Goal: Task Accomplishment & Management: Manage account settings

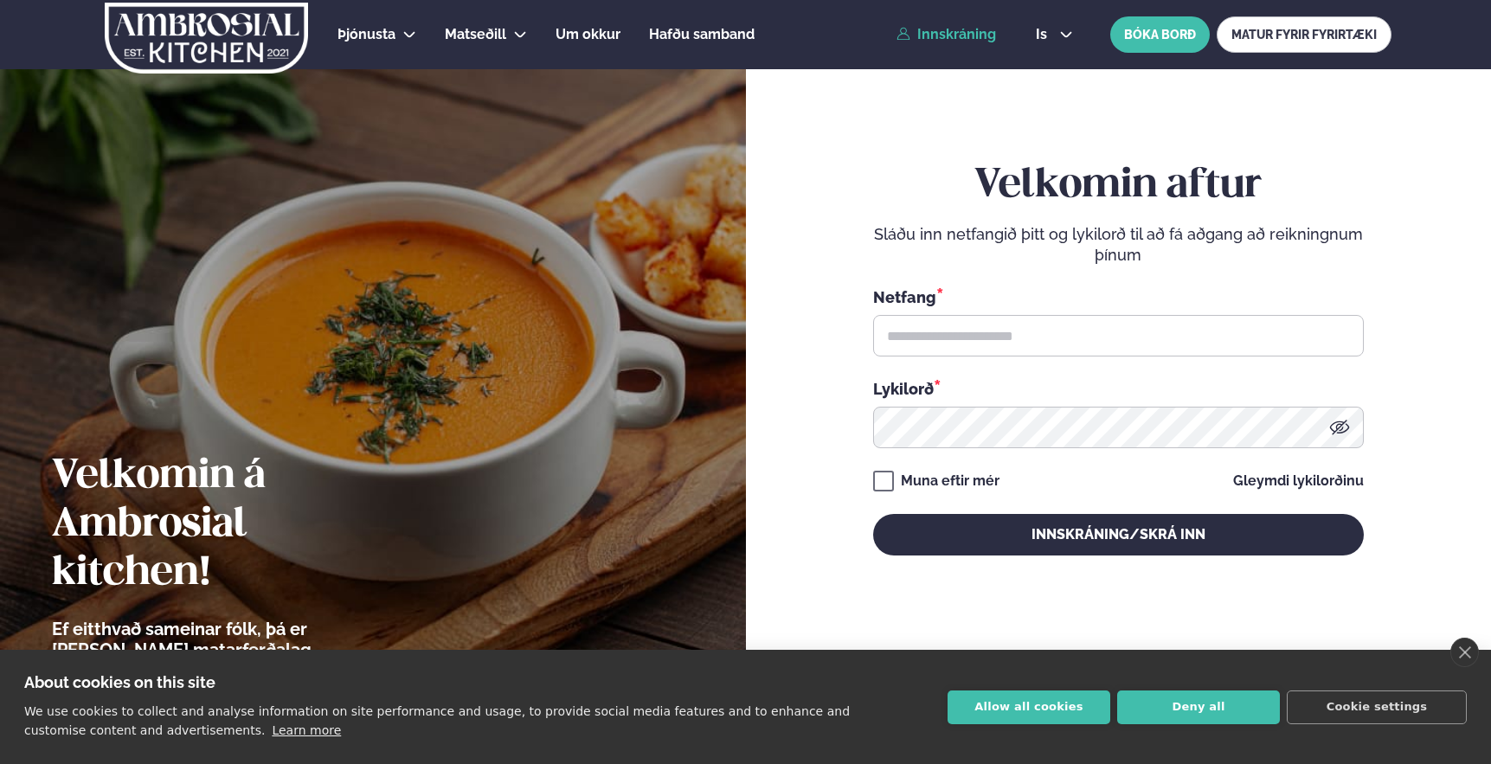
click at [964, 39] on link "Innskráning" at bounding box center [947, 35] width 100 height 16
click at [936, 343] on input "text" at bounding box center [1118, 336] width 491 height 42
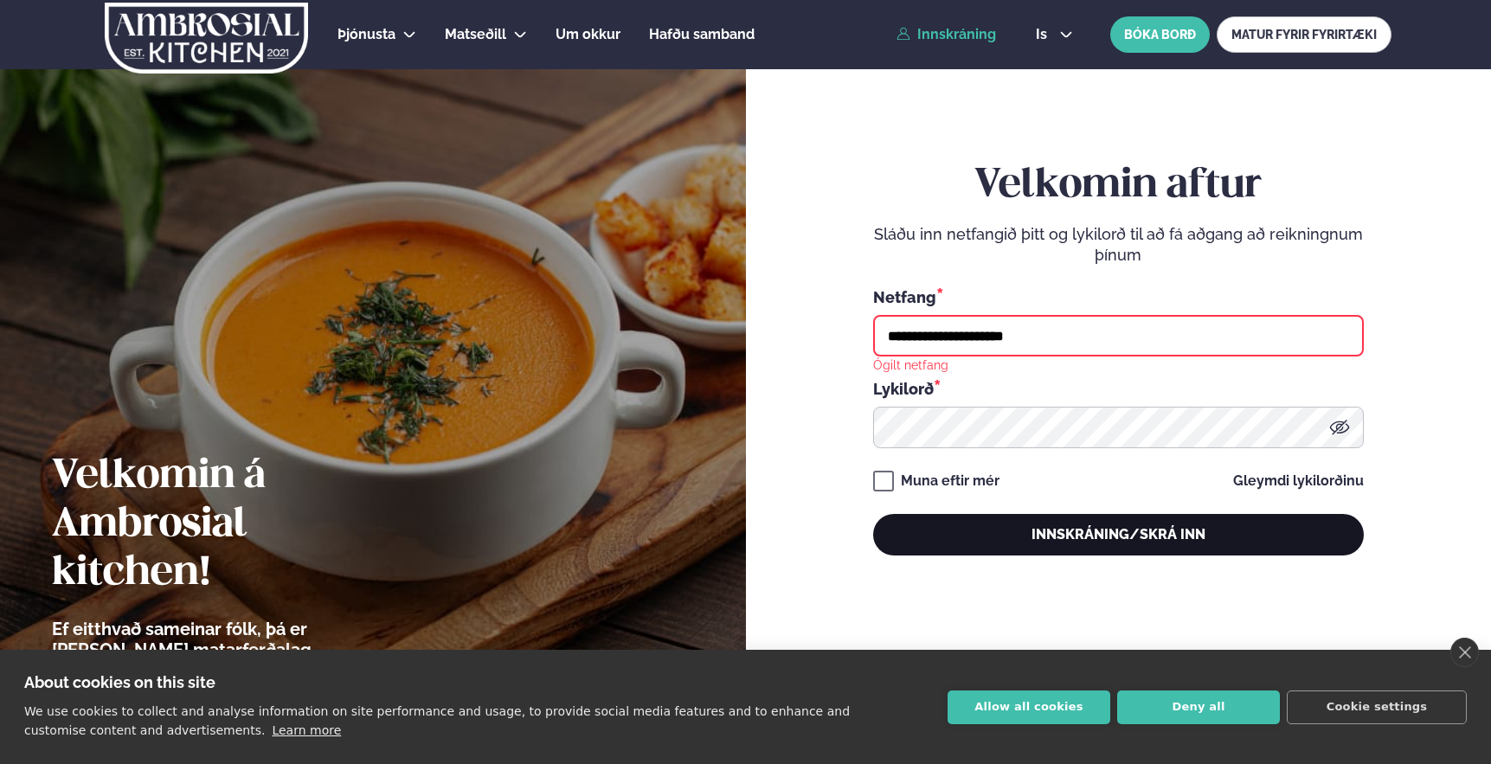
click at [960, 532] on button "Innskráning/Skrá inn" at bounding box center [1118, 535] width 491 height 42
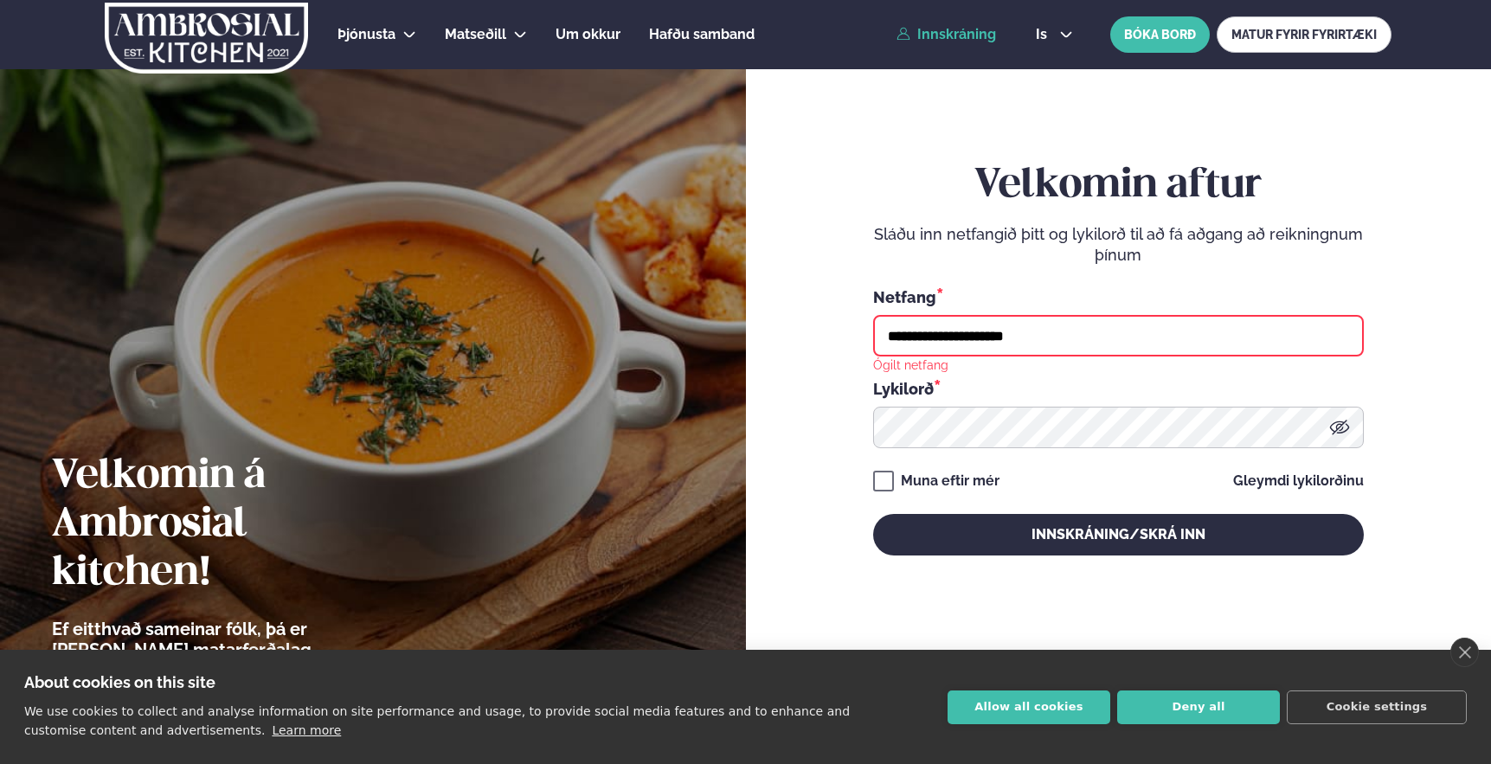
drag, startPoint x: 1030, startPoint y: 340, endPoint x: 796, endPoint y: 337, distance: 233.7
click at [796, 337] on div "**********" at bounding box center [1119, 382] width 746 height 764
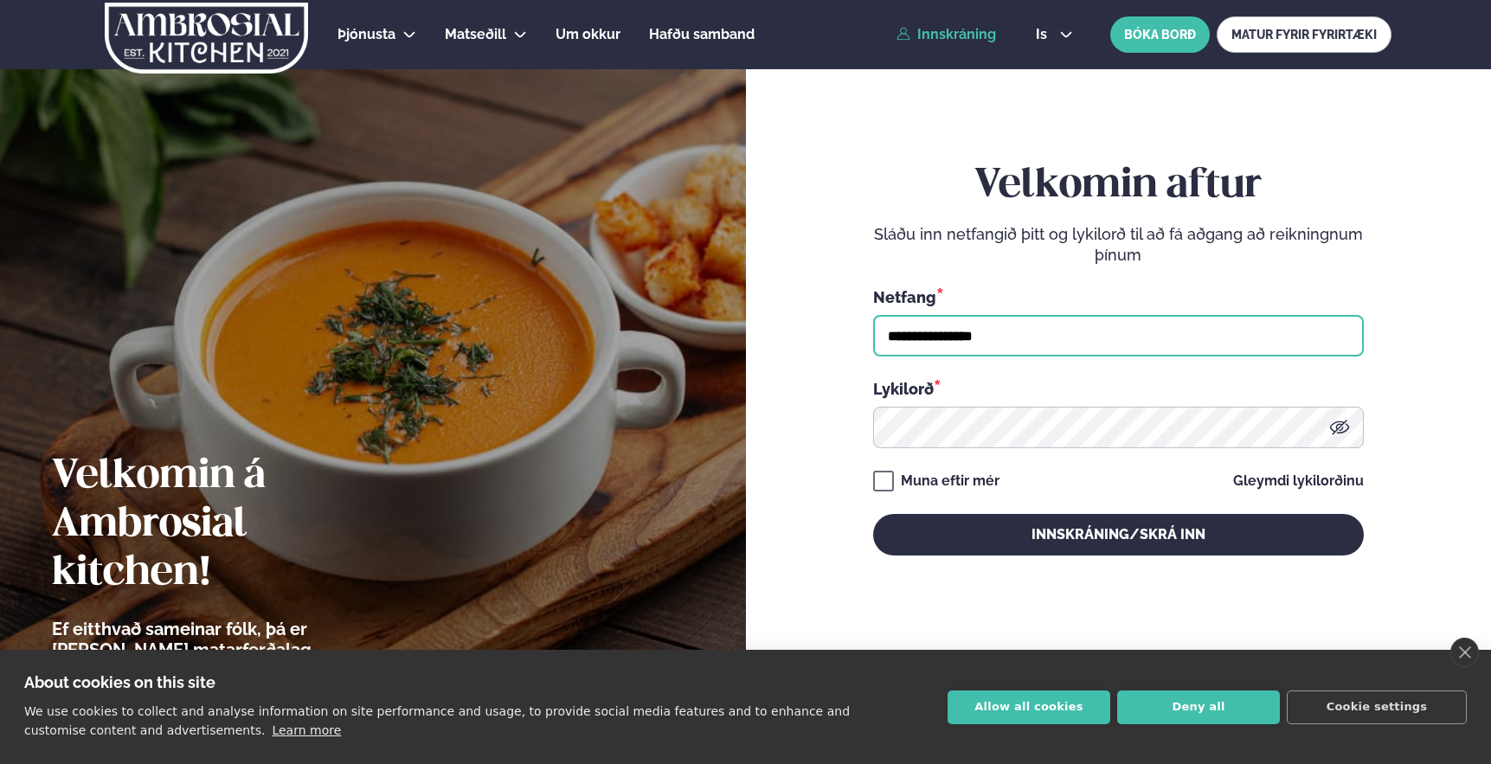
type input "**********"
click at [873, 514] on button "Innskráning/Skrá inn" at bounding box center [1118, 535] width 491 height 42
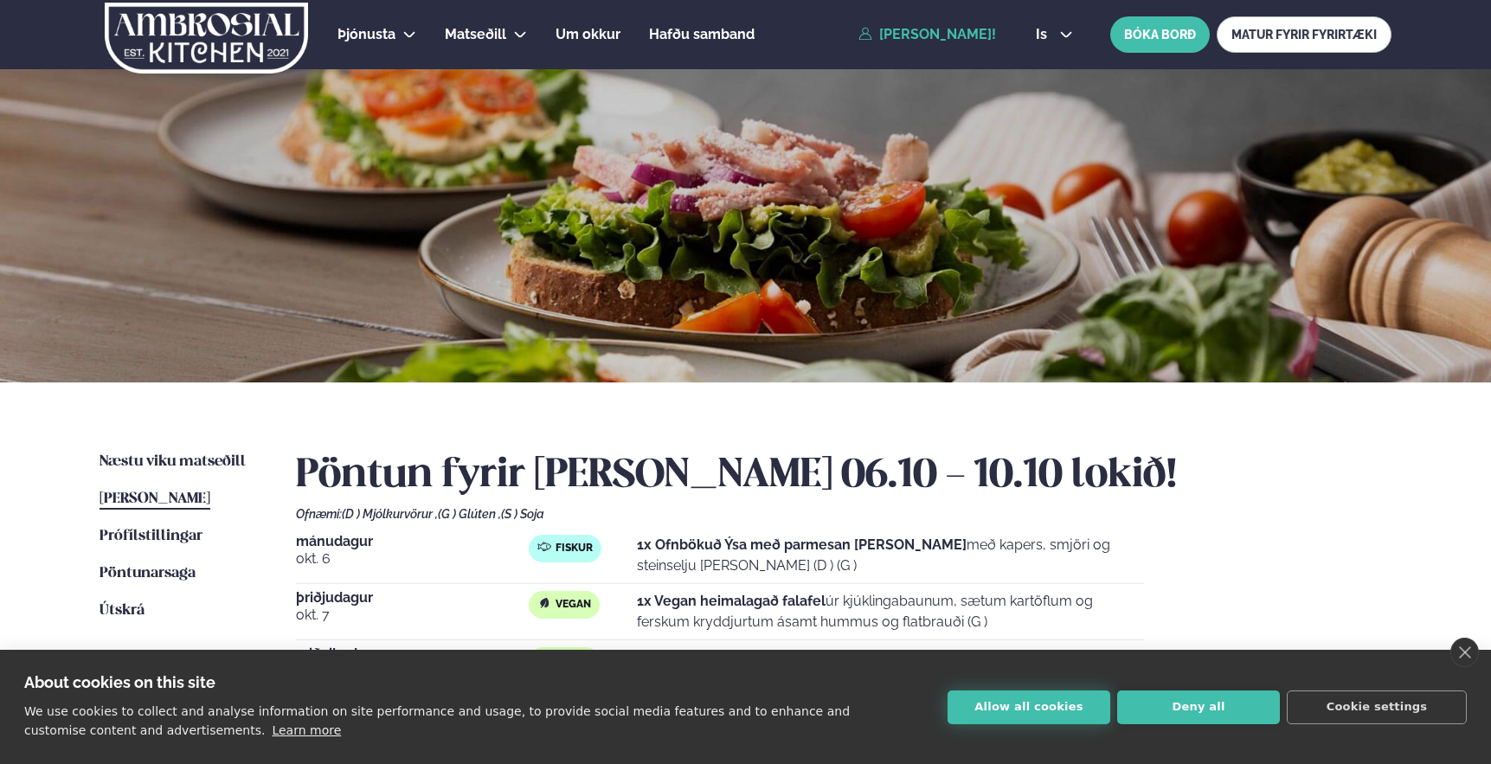
click at [1011, 711] on button "Allow all cookies" at bounding box center [1029, 708] width 163 height 34
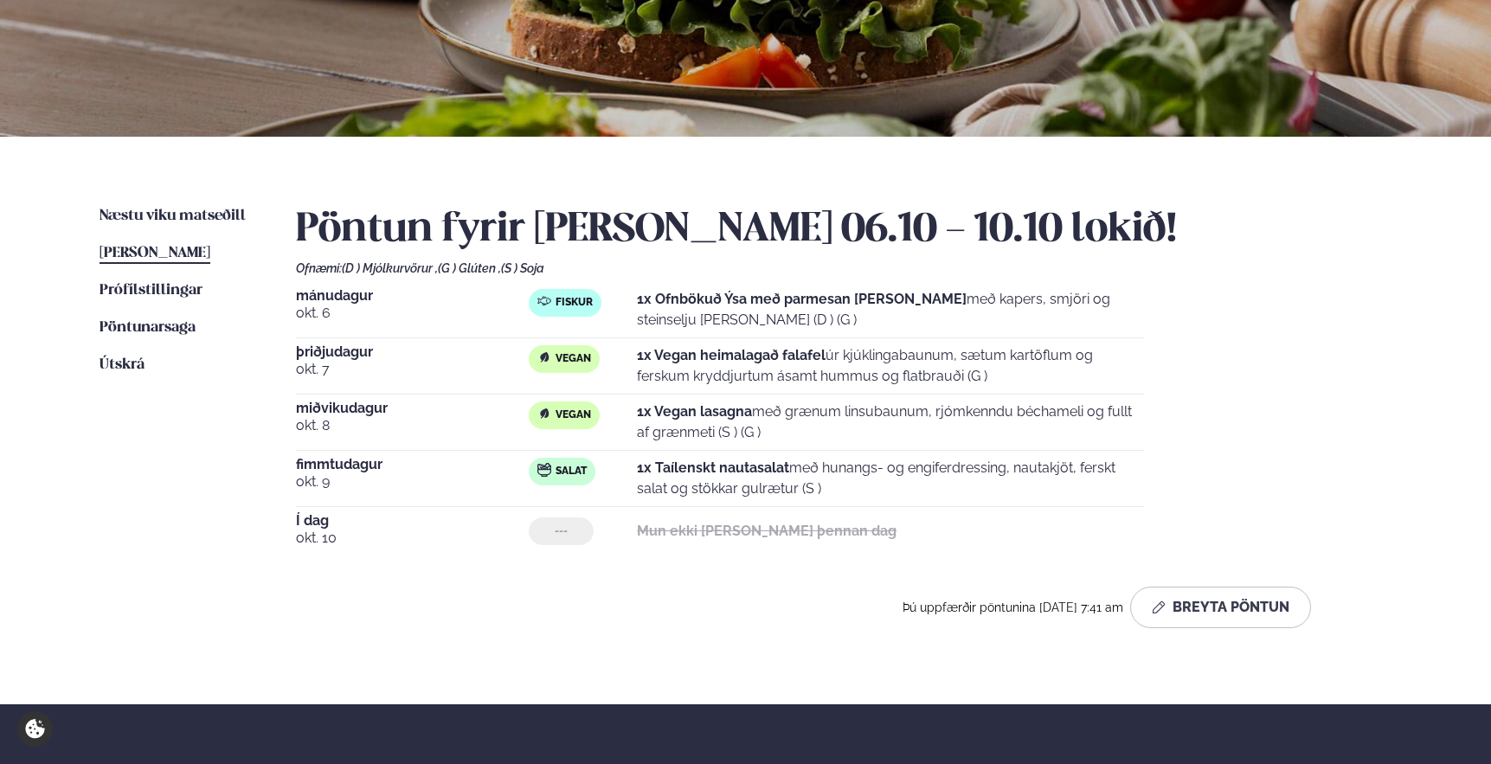
scroll to position [179, 0]
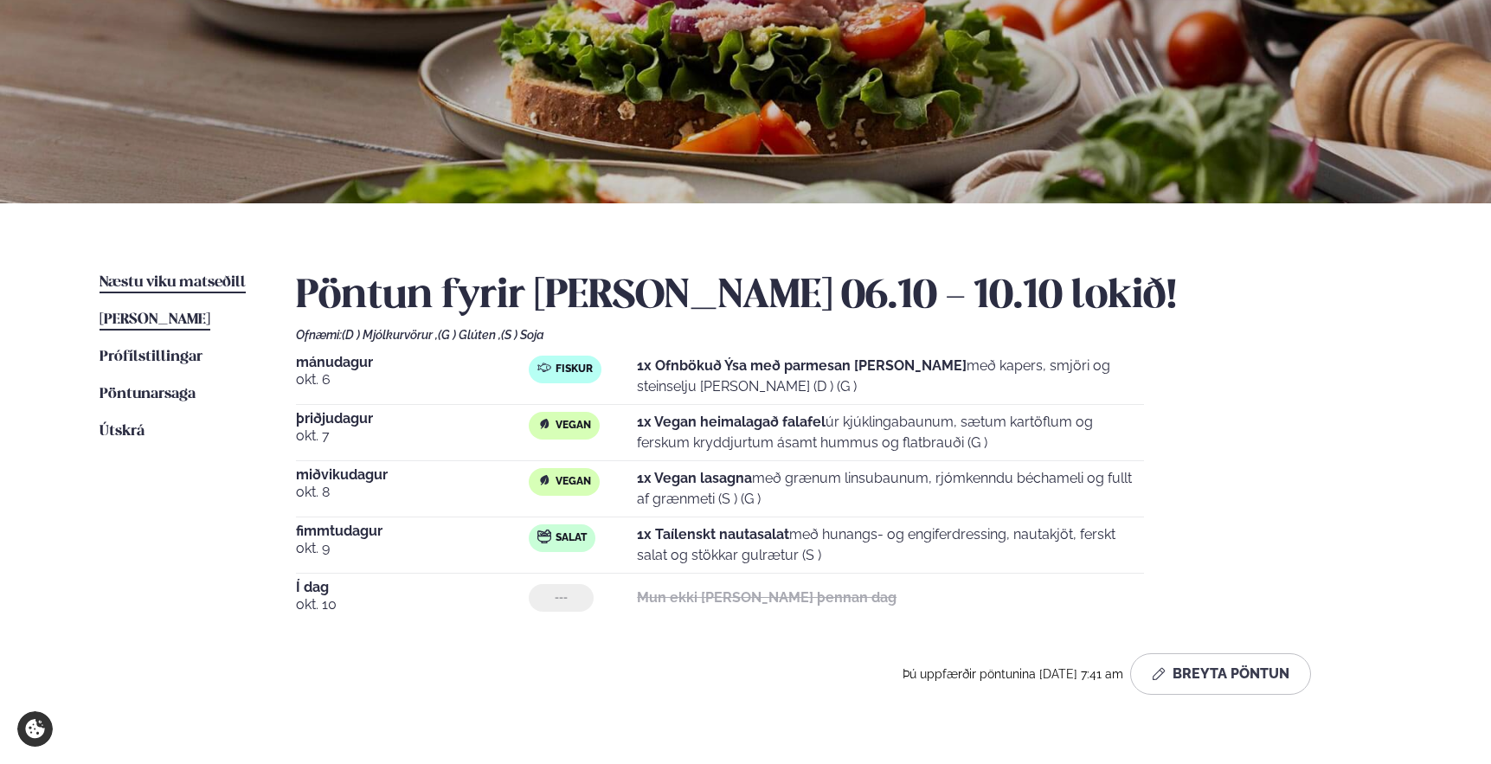
click at [186, 281] on span "Næstu viku matseðill" at bounding box center [173, 282] width 146 height 15
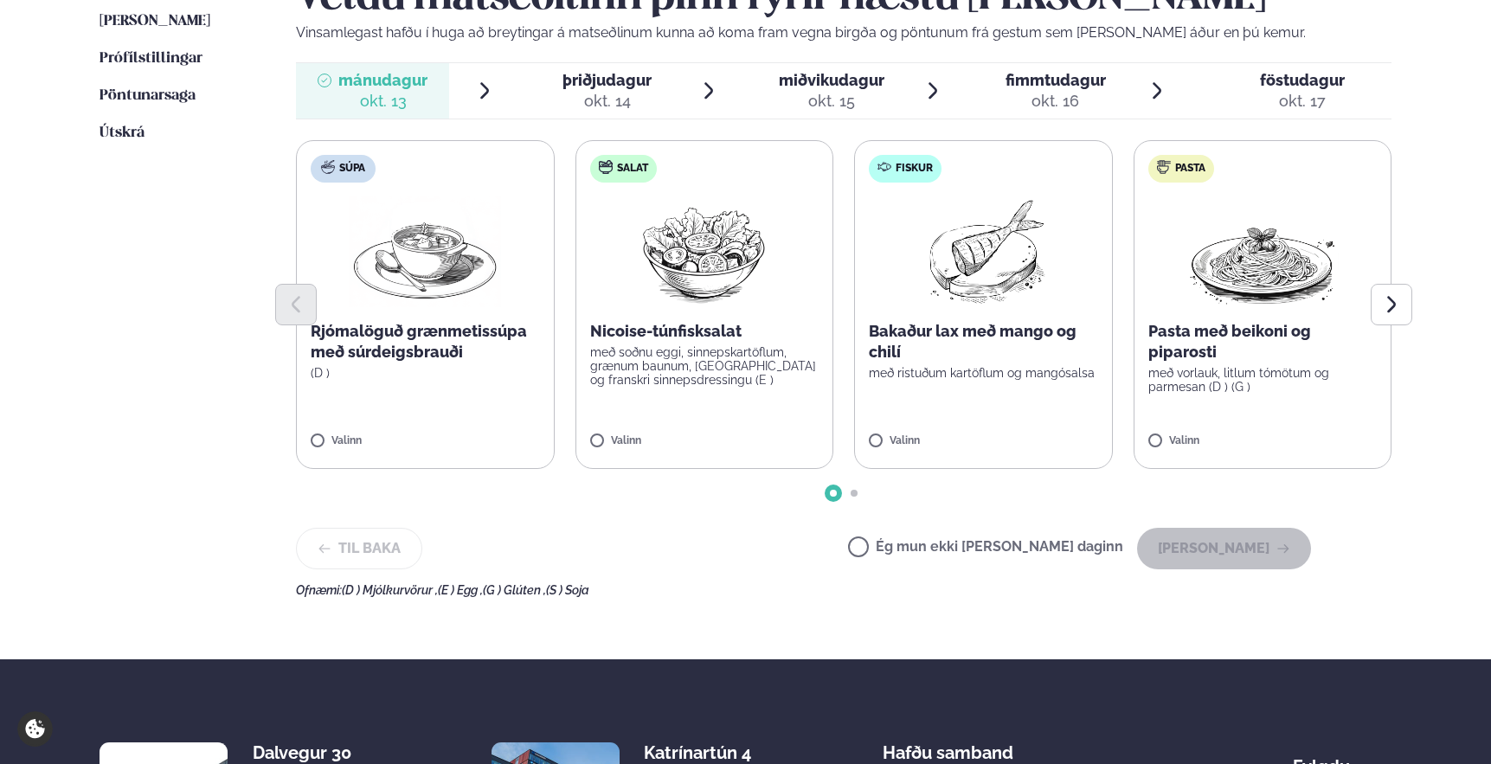
scroll to position [483, 0]
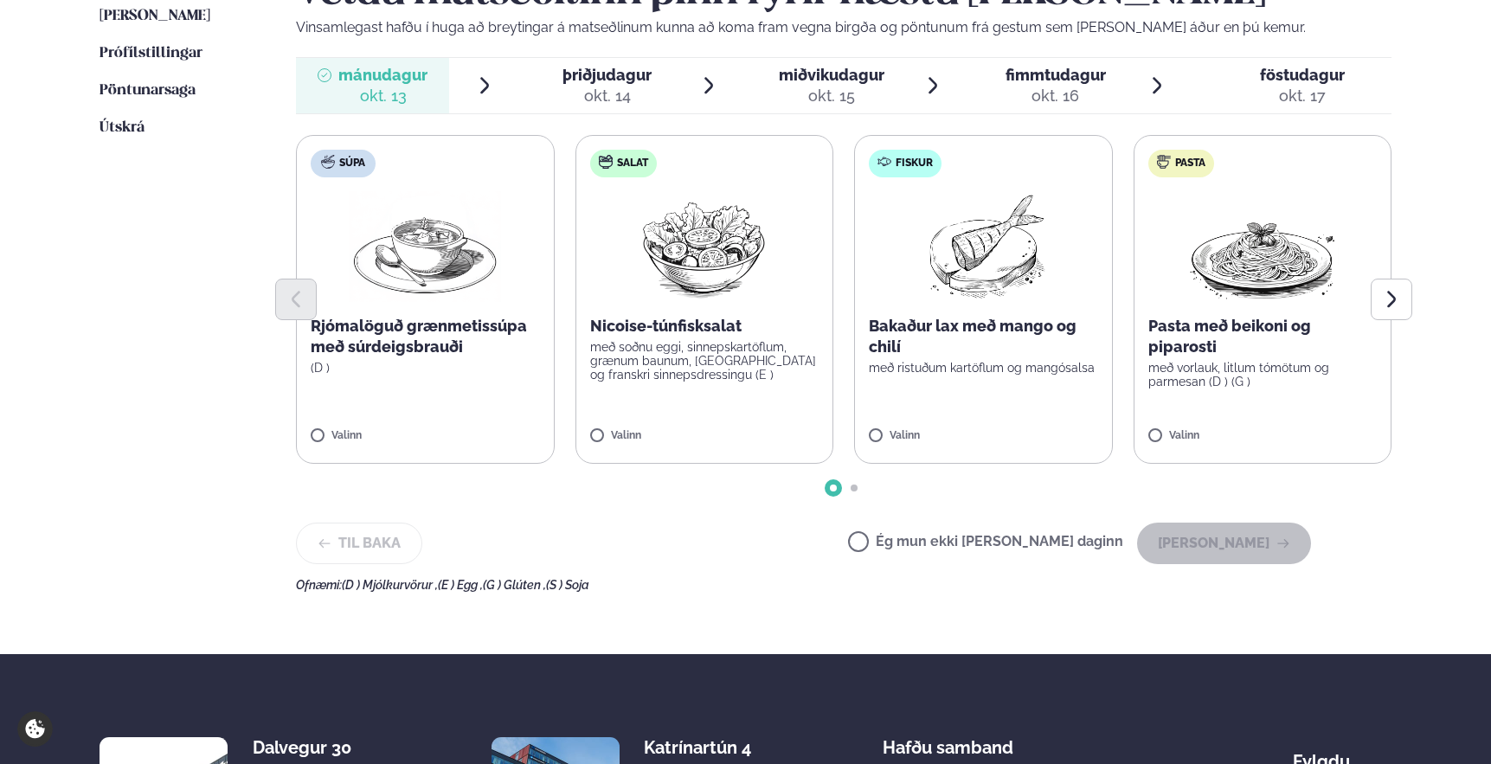
click at [925, 344] on p "Bakaður lax með mango og chilí" at bounding box center [983, 337] width 229 height 42
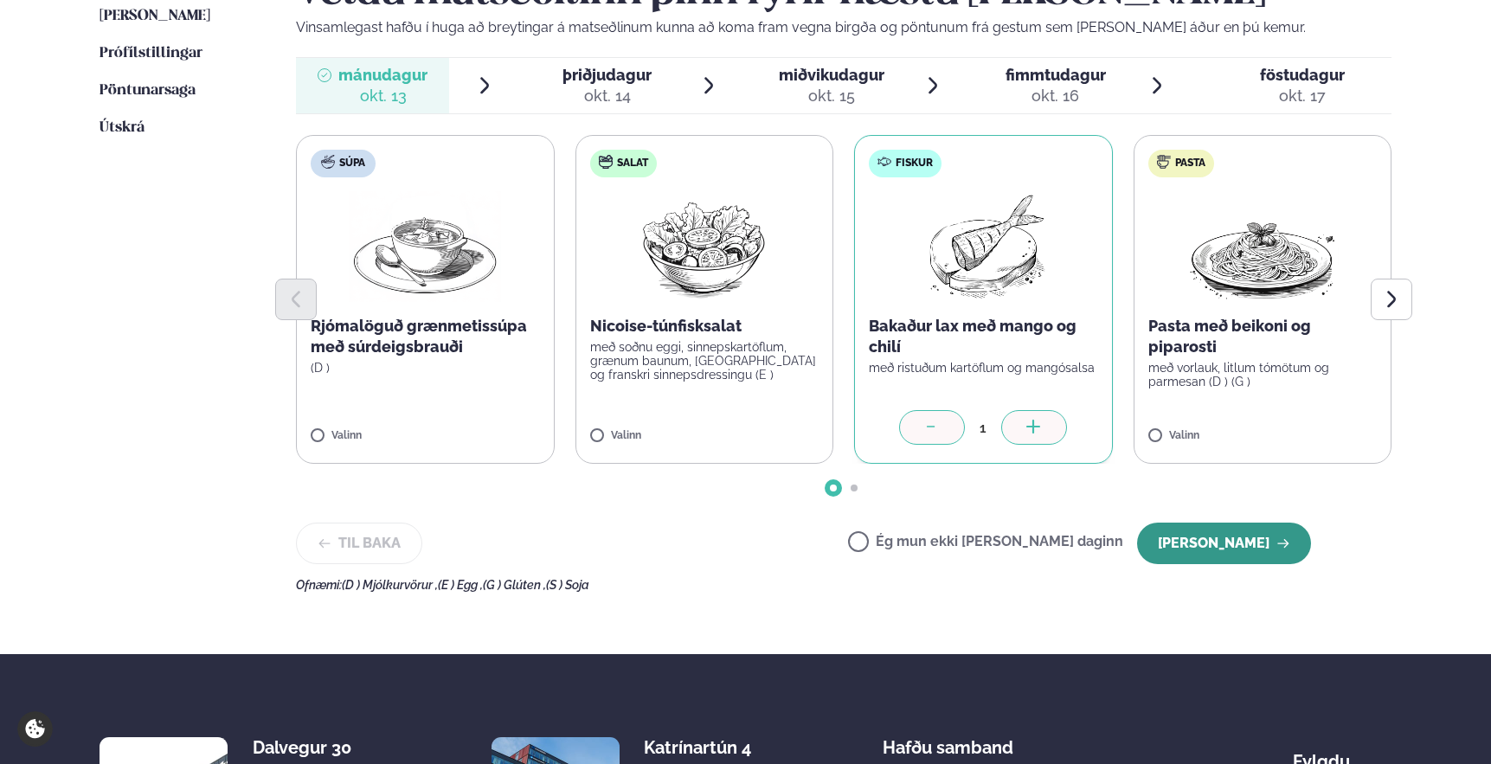
click at [1200, 547] on button "[PERSON_NAME]" at bounding box center [1224, 544] width 174 height 42
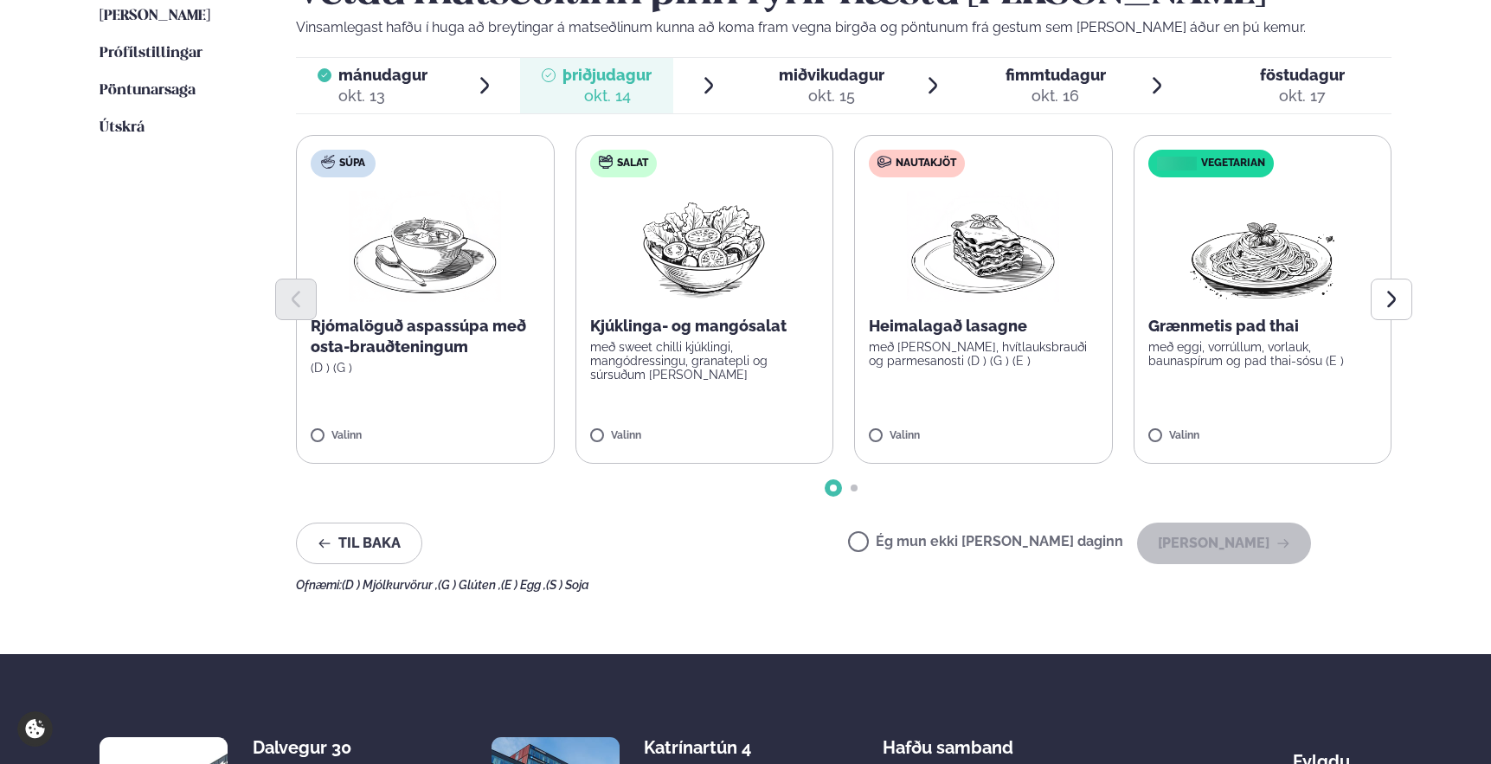
click at [1247, 346] on p "með eggi, vorrúllum, vorlauk, baunaspírum og pad thai-sósu (E )" at bounding box center [1262, 354] width 229 height 28
click at [1239, 525] on button "[PERSON_NAME]" at bounding box center [1224, 544] width 174 height 42
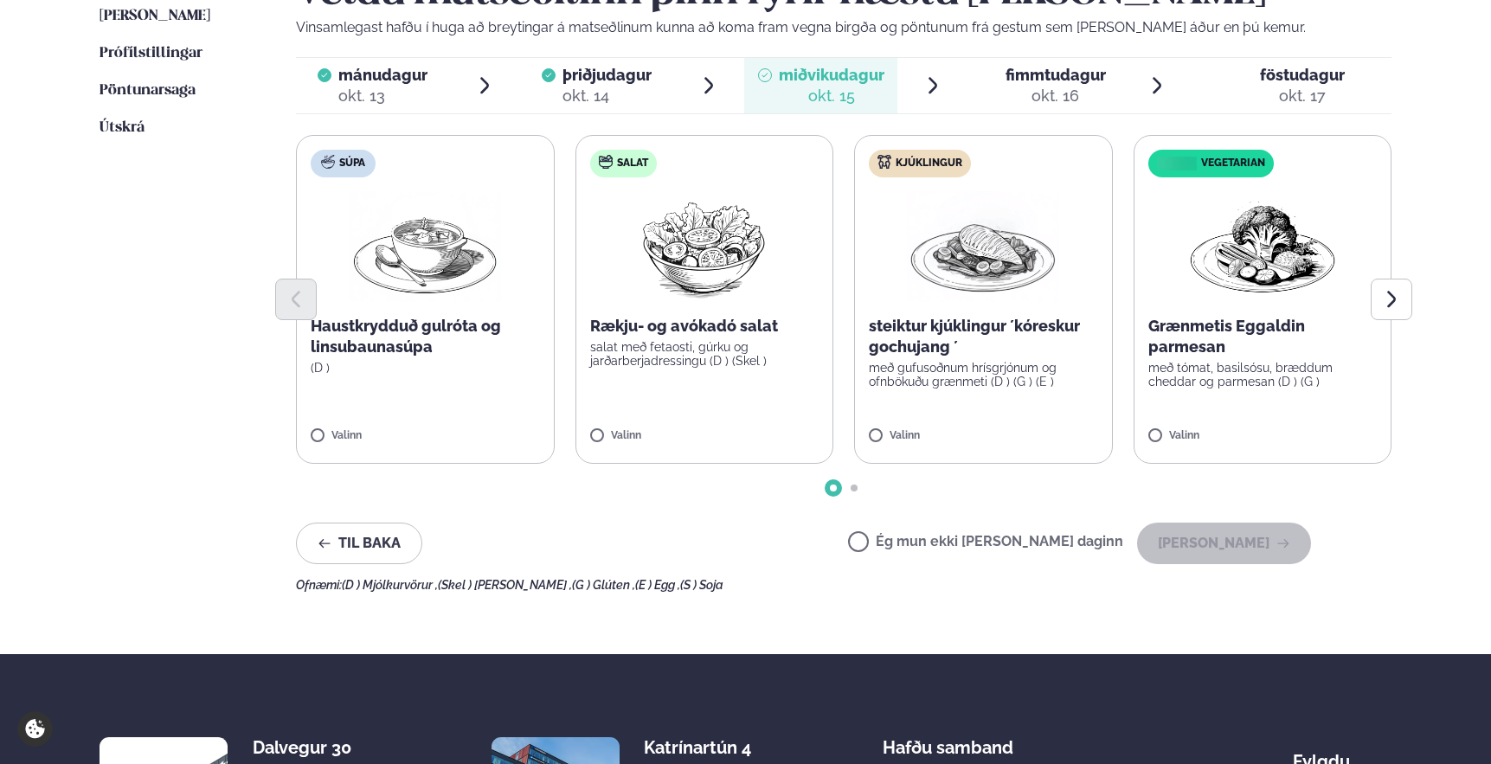
click at [379, 340] on p "Haustkrydduð gulróta og linsubaunasúpa" at bounding box center [425, 337] width 229 height 42
click at [1201, 564] on div "Veldu matseðilinn þinn fyrir næstu [PERSON_NAME] Vinsamlegast hafðu í huga að b…" at bounding box center [844, 280] width 1096 height 623
click at [1211, 550] on button "[PERSON_NAME]" at bounding box center [1224, 544] width 174 height 42
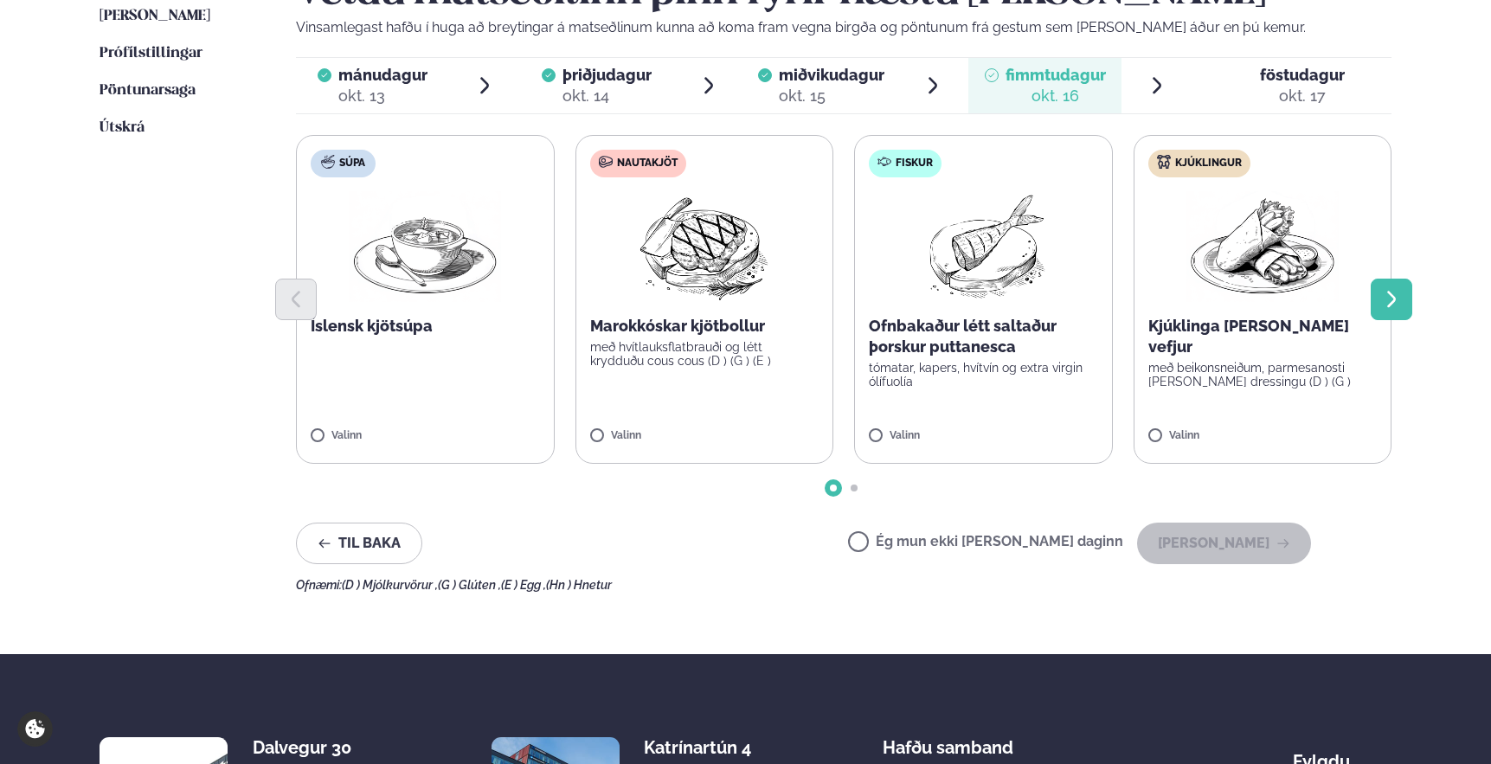
click at [1392, 293] on icon "Next slide" at bounding box center [1391, 299] width 21 height 21
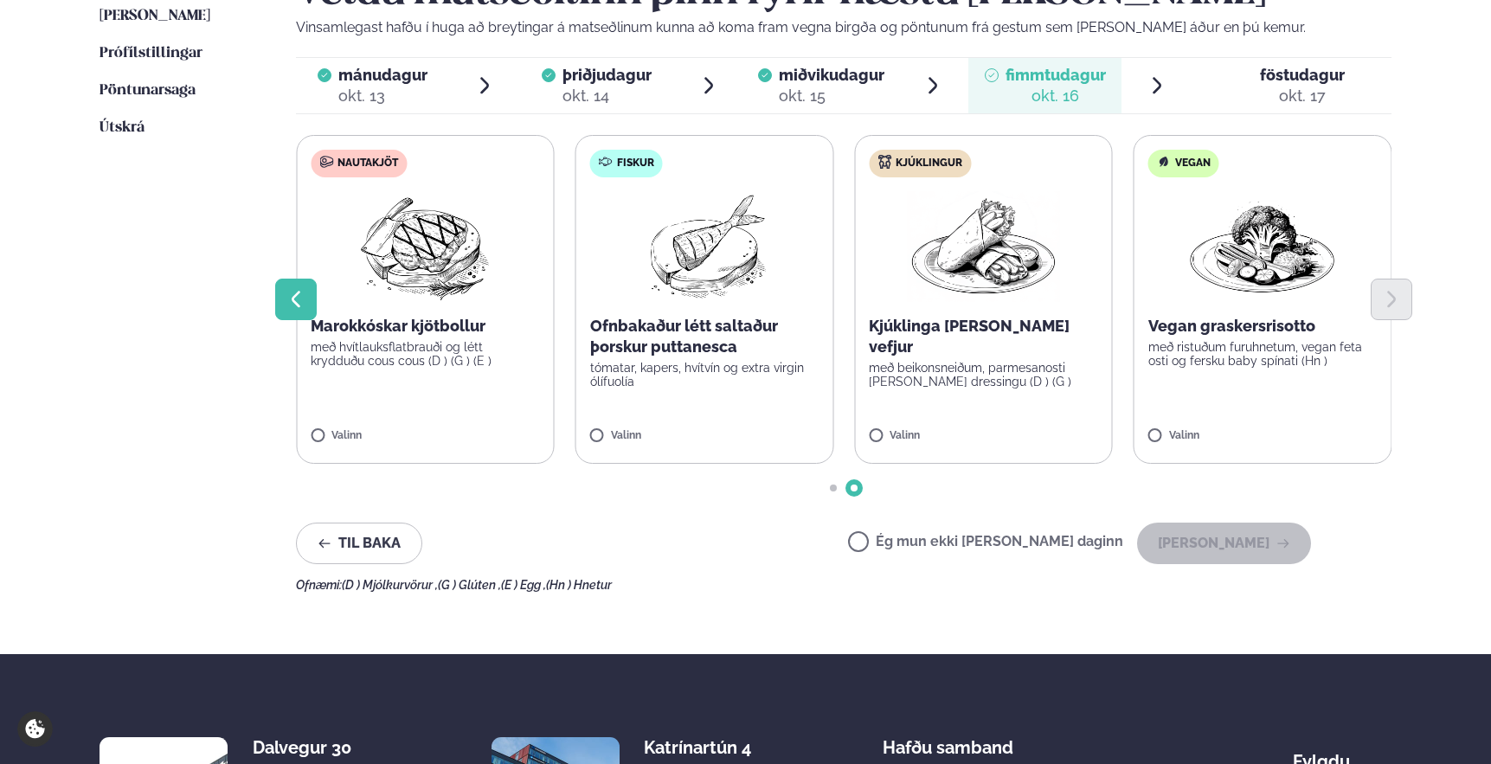
click at [277, 294] on button "Previous slide" at bounding box center [296, 300] width 42 height 42
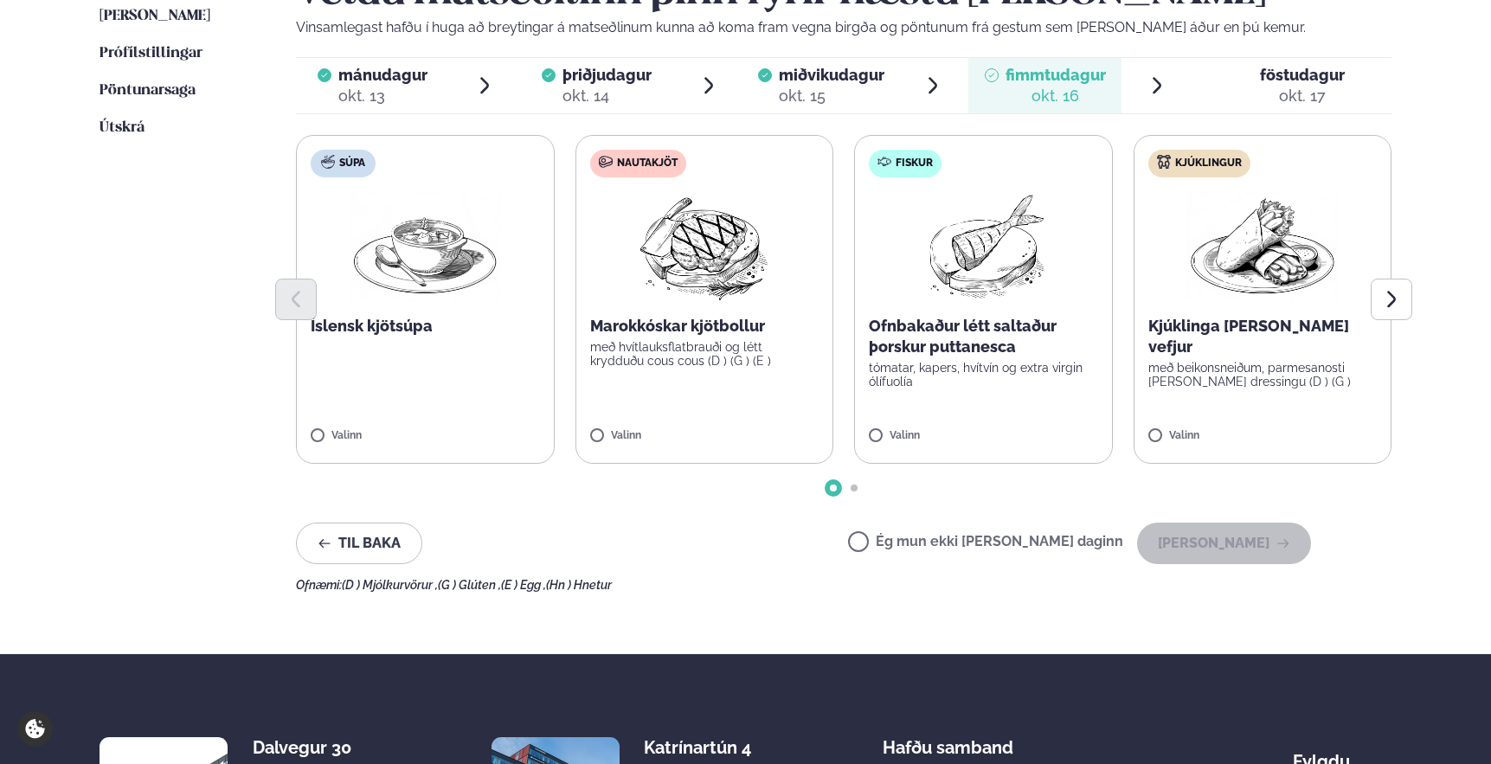
click at [994, 328] on p "Ofnbakaður létt saltaður þorskur puttanesca" at bounding box center [983, 337] width 229 height 42
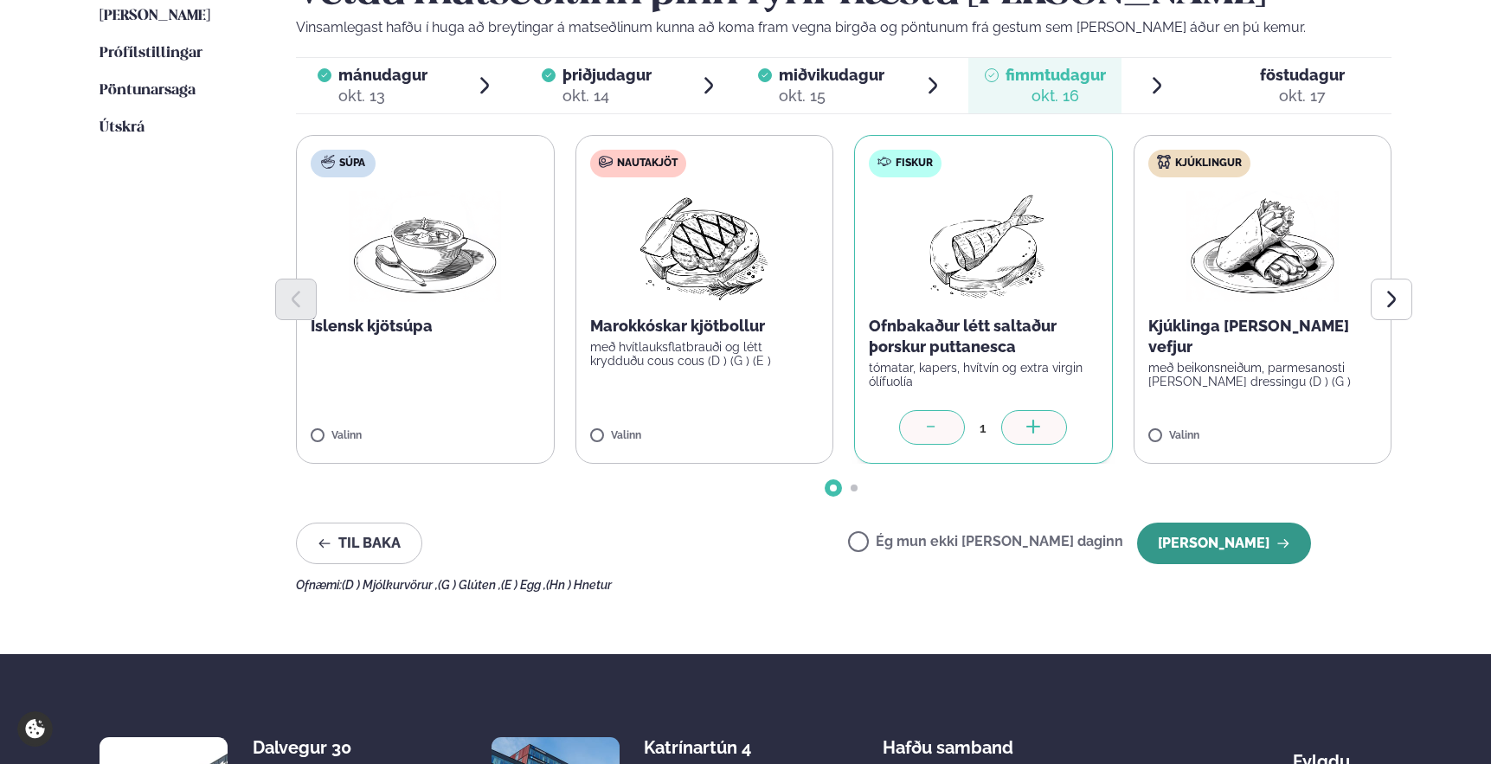
click at [1221, 542] on button "[PERSON_NAME]" at bounding box center [1224, 544] width 174 height 42
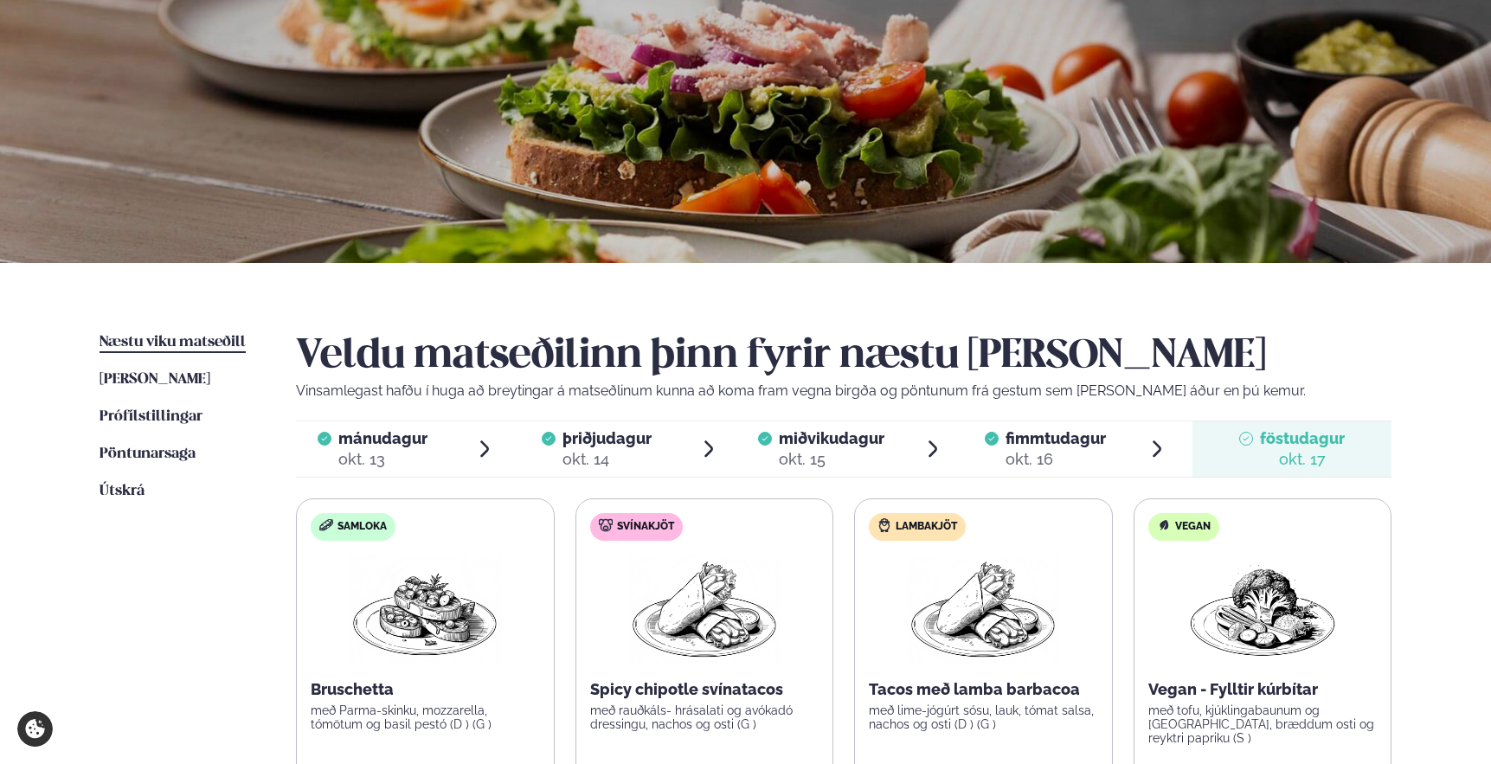
scroll to position [93, 0]
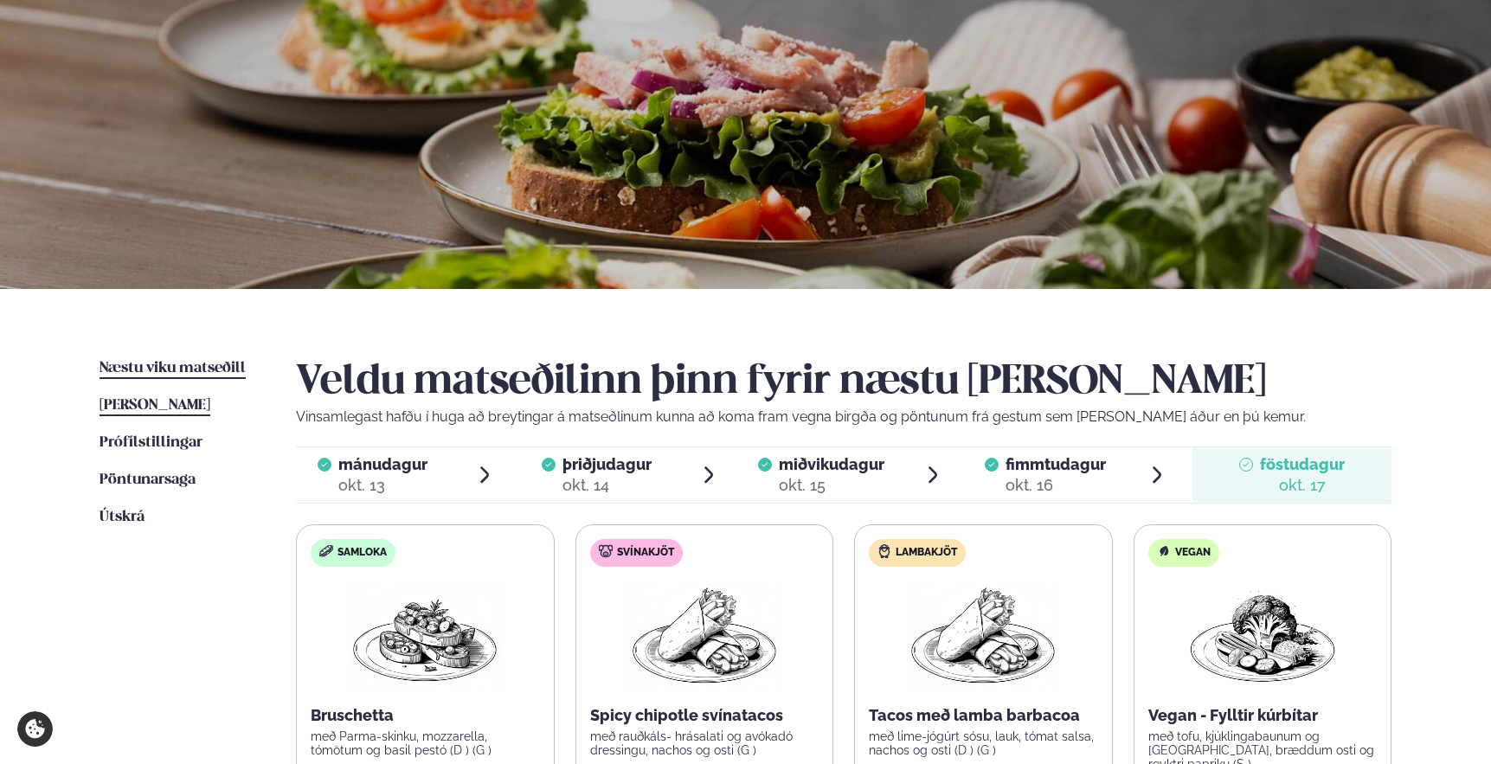
click at [181, 404] on span "[PERSON_NAME]" at bounding box center [155, 405] width 111 height 15
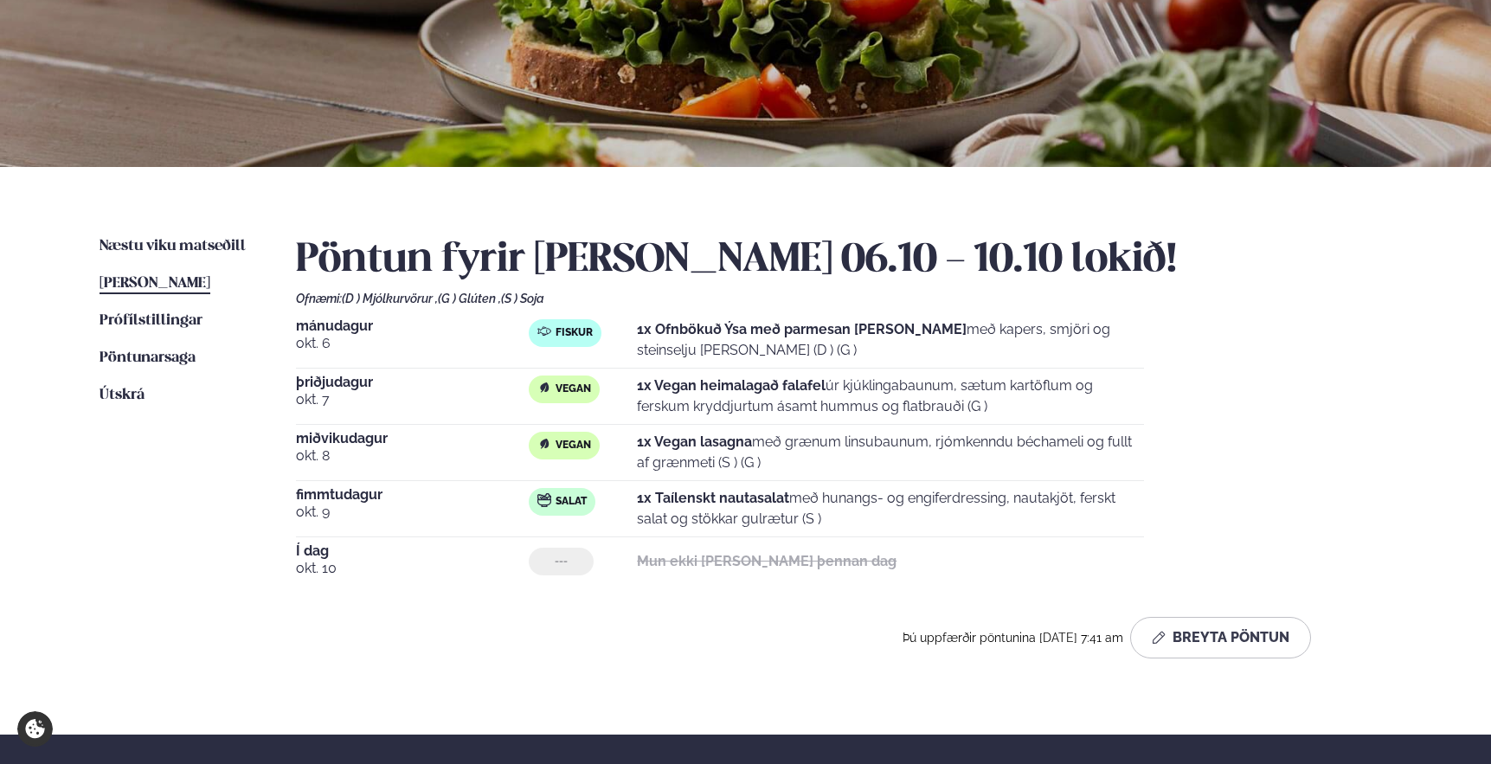
scroll to position [359, 0]
